Goal: Register for event/course

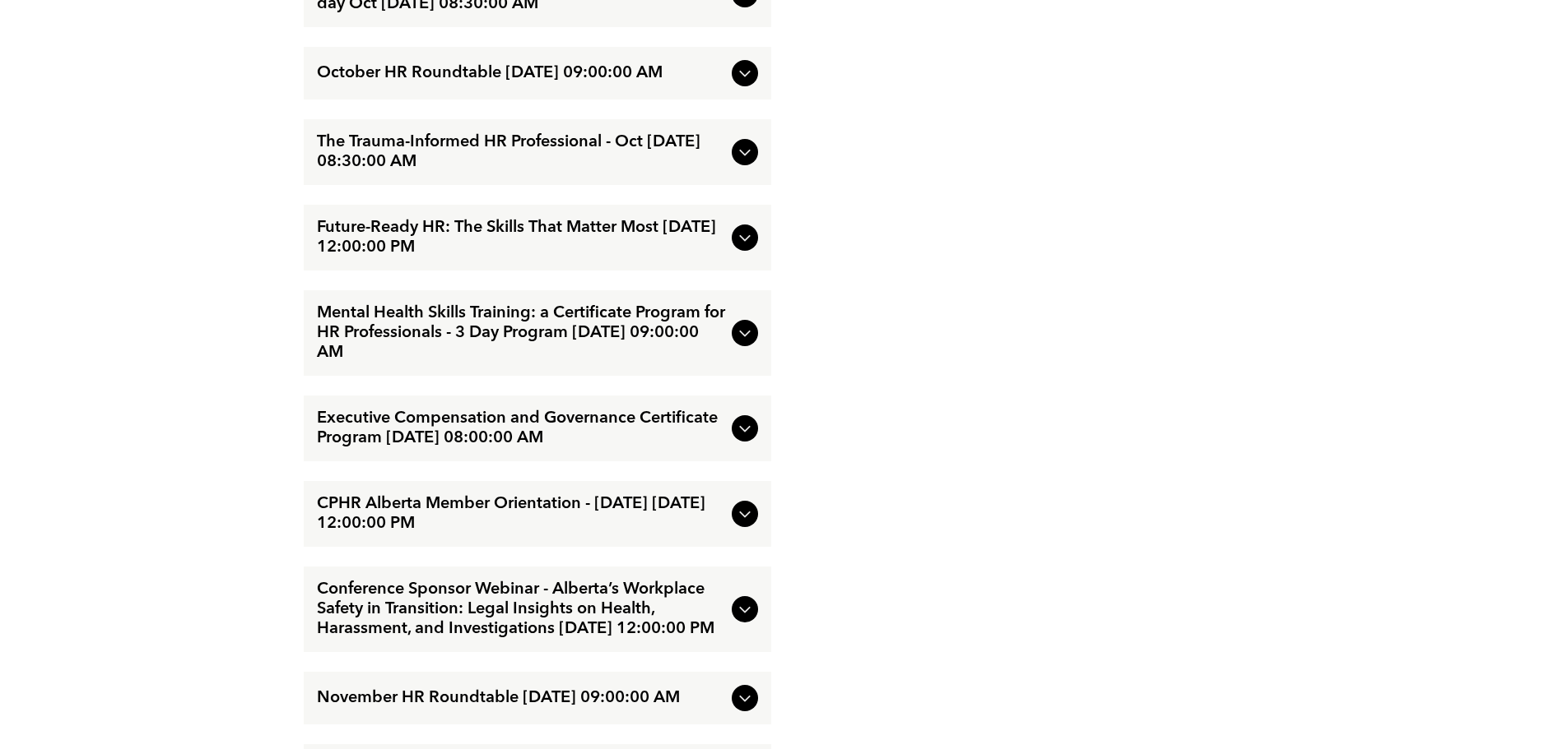
scroll to position [2549, 0]
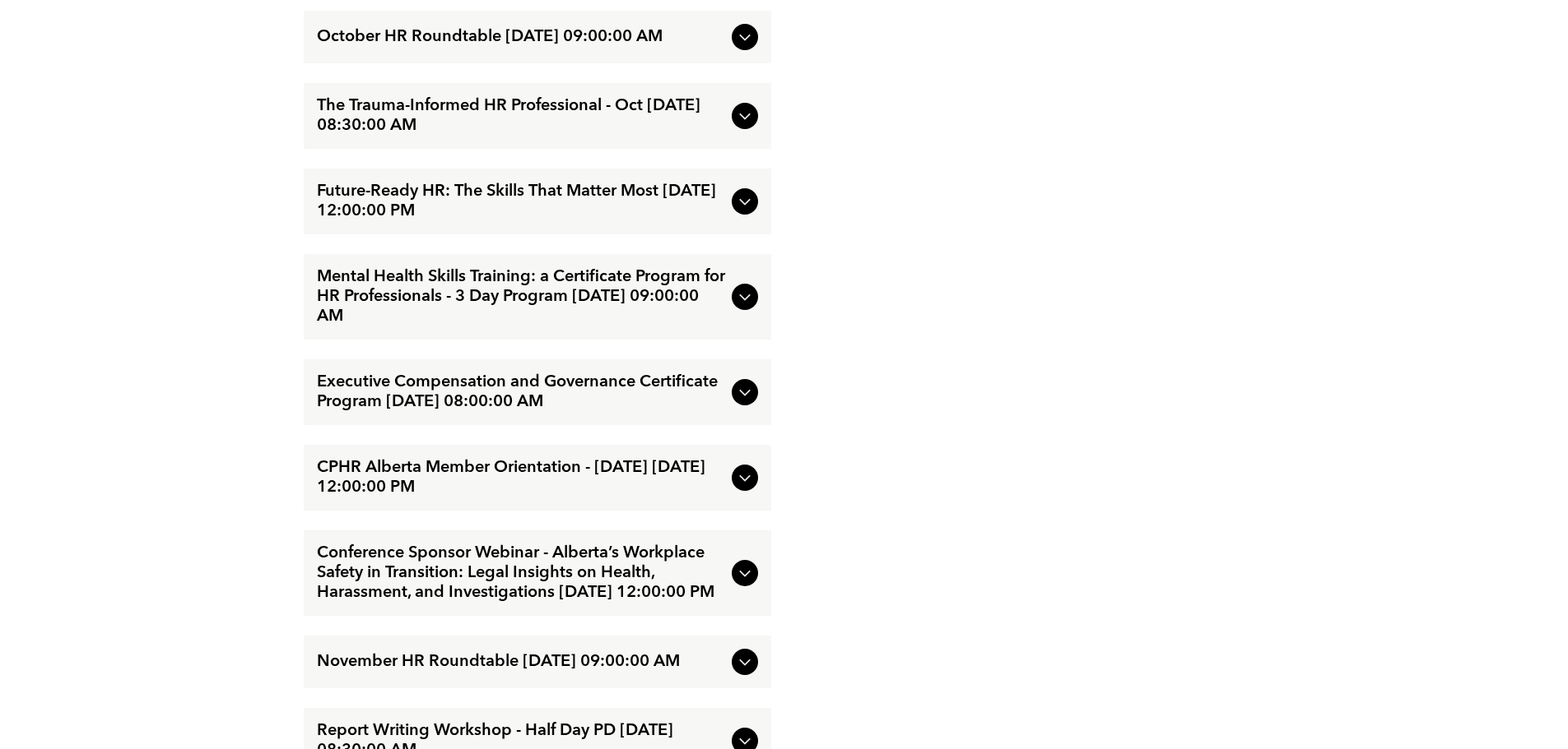
click at [402, 312] on span "Mental Health Skills Training: a Certificate Program for HR Professionals - 3 D…" at bounding box center [521, 297] width 408 height 59
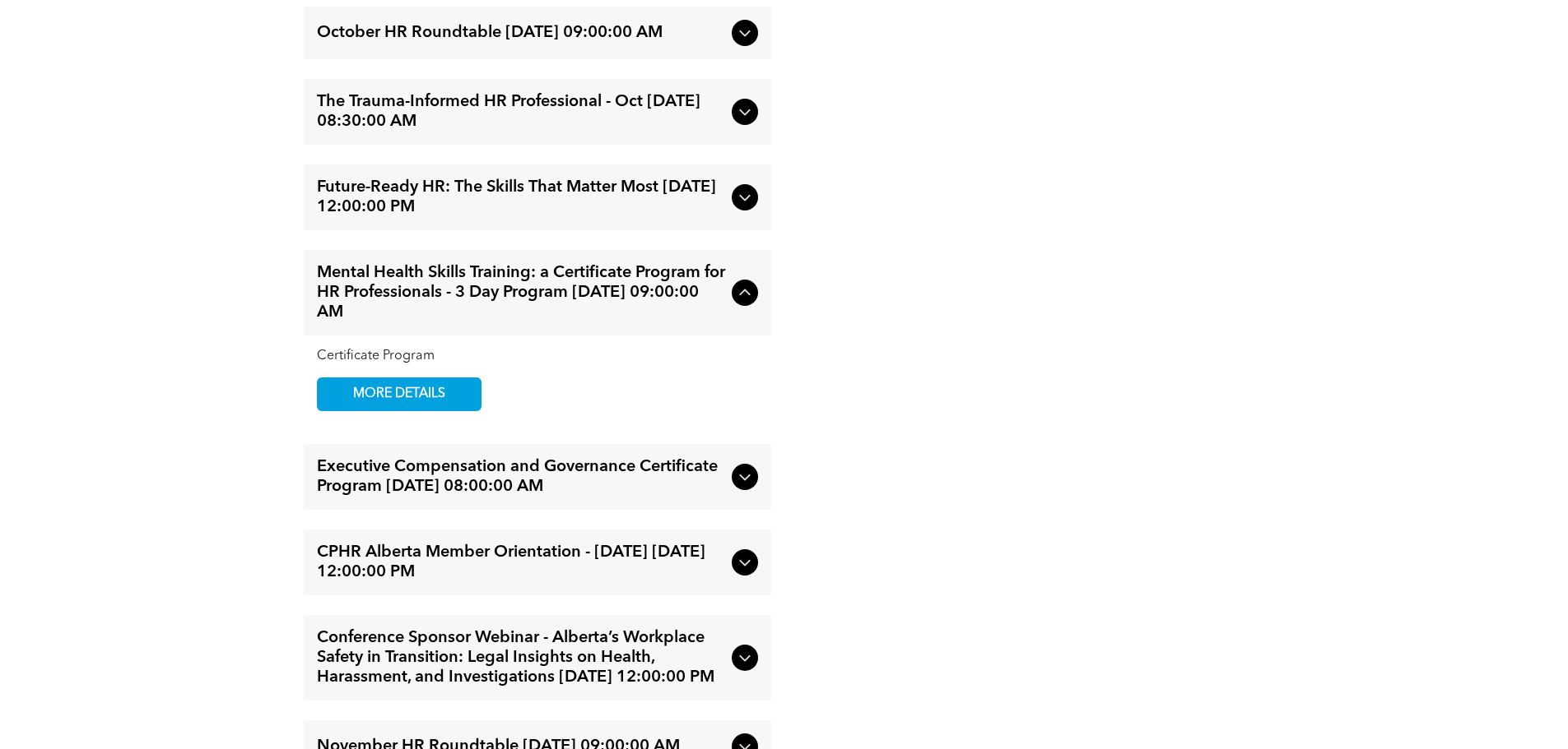
scroll to position [2461, 0]
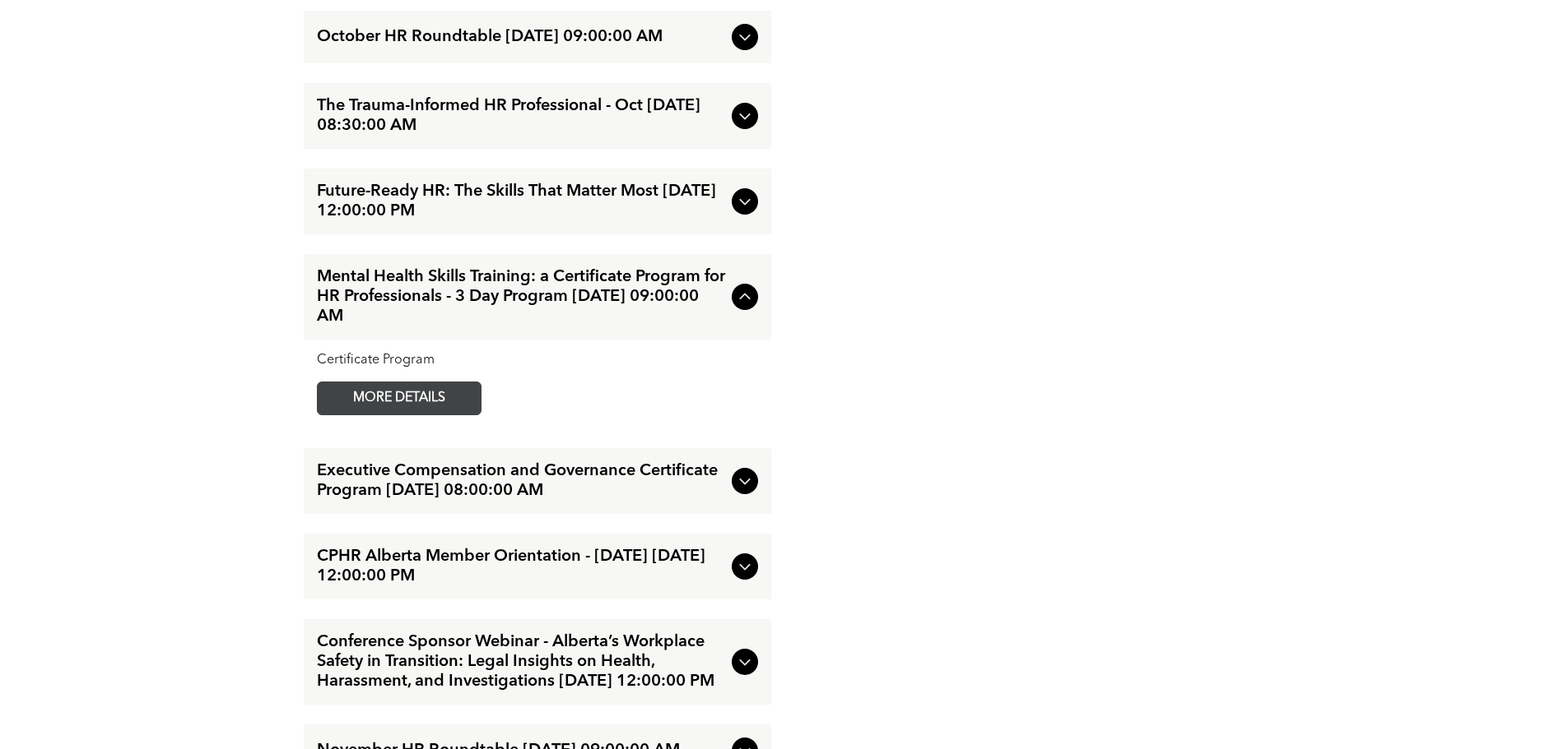
click at [396, 414] on span "MORE DETAILS" at bounding box center [399, 399] width 130 height 32
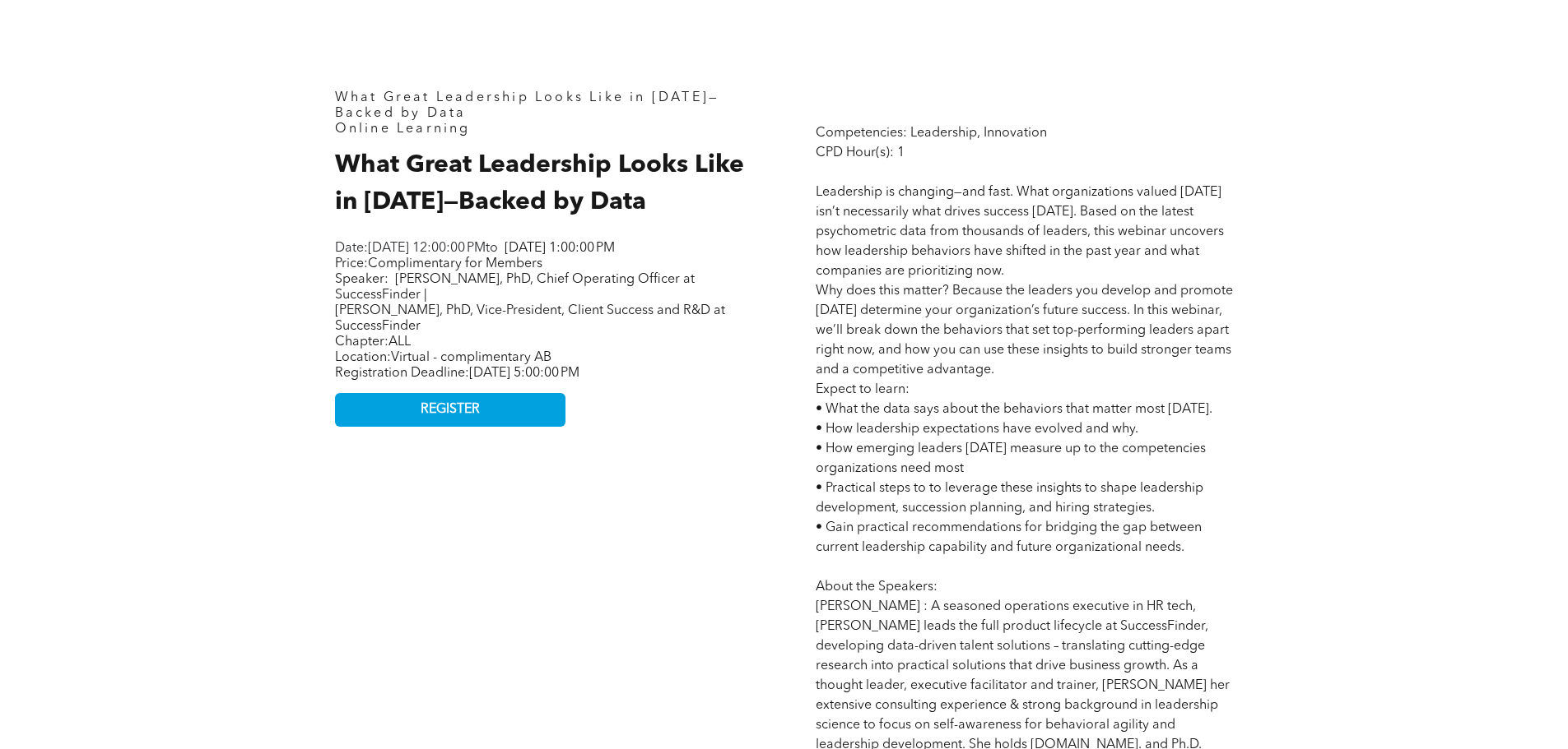
scroll to position [658, 0]
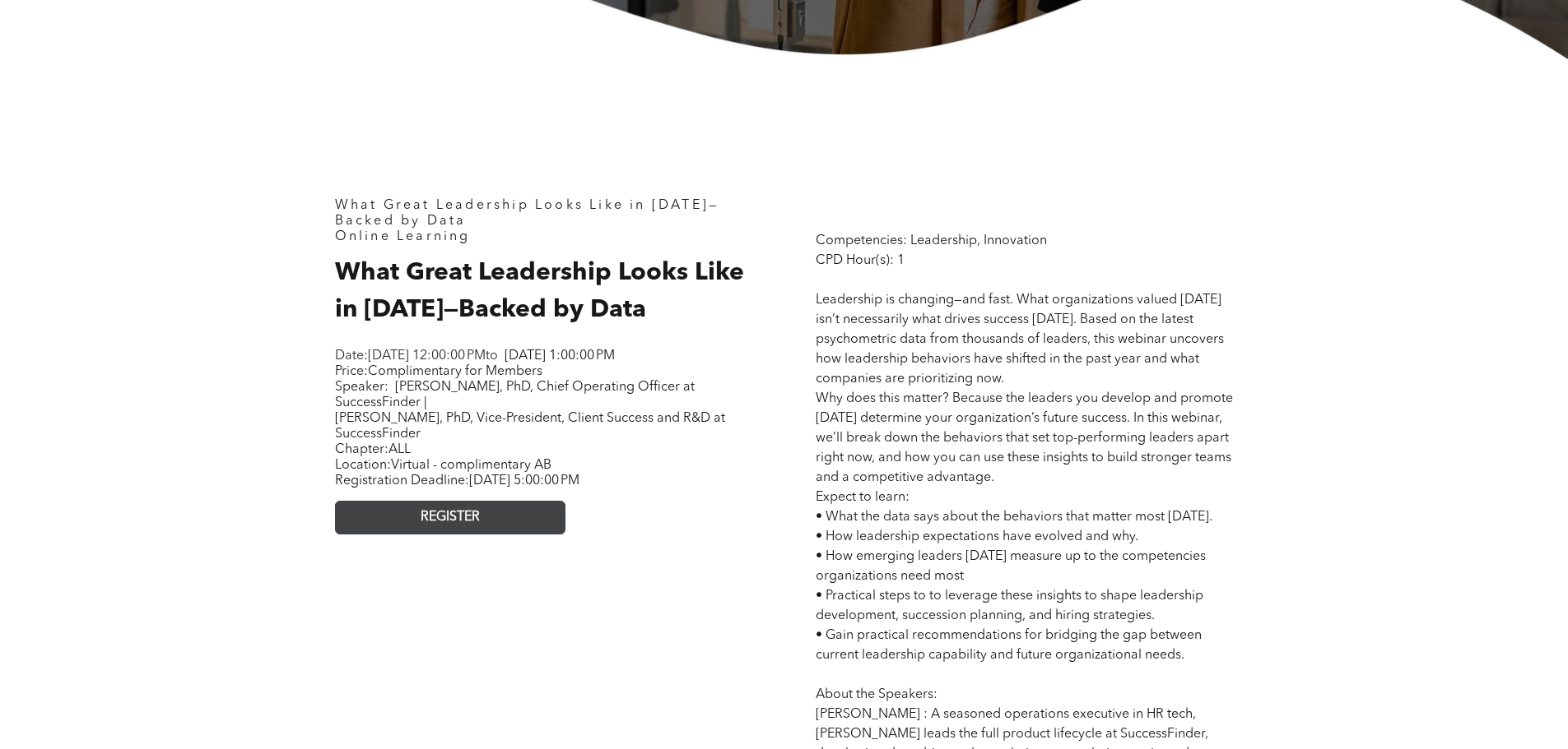
click at [486, 534] on link "REGISTER" at bounding box center [450, 518] width 230 height 34
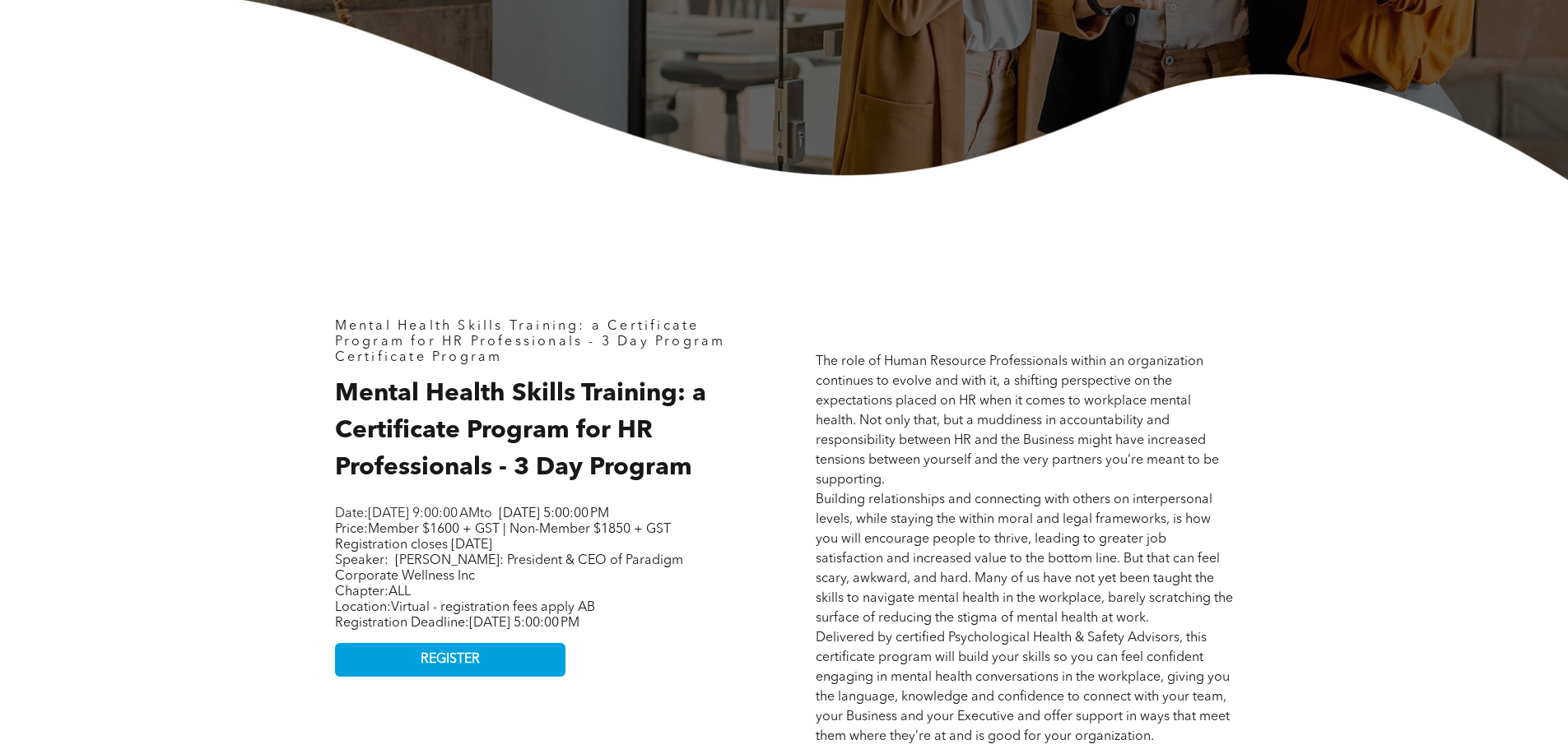
scroll to position [493, 0]
